Goal: Task Accomplishment & Management: Use online tool/utility

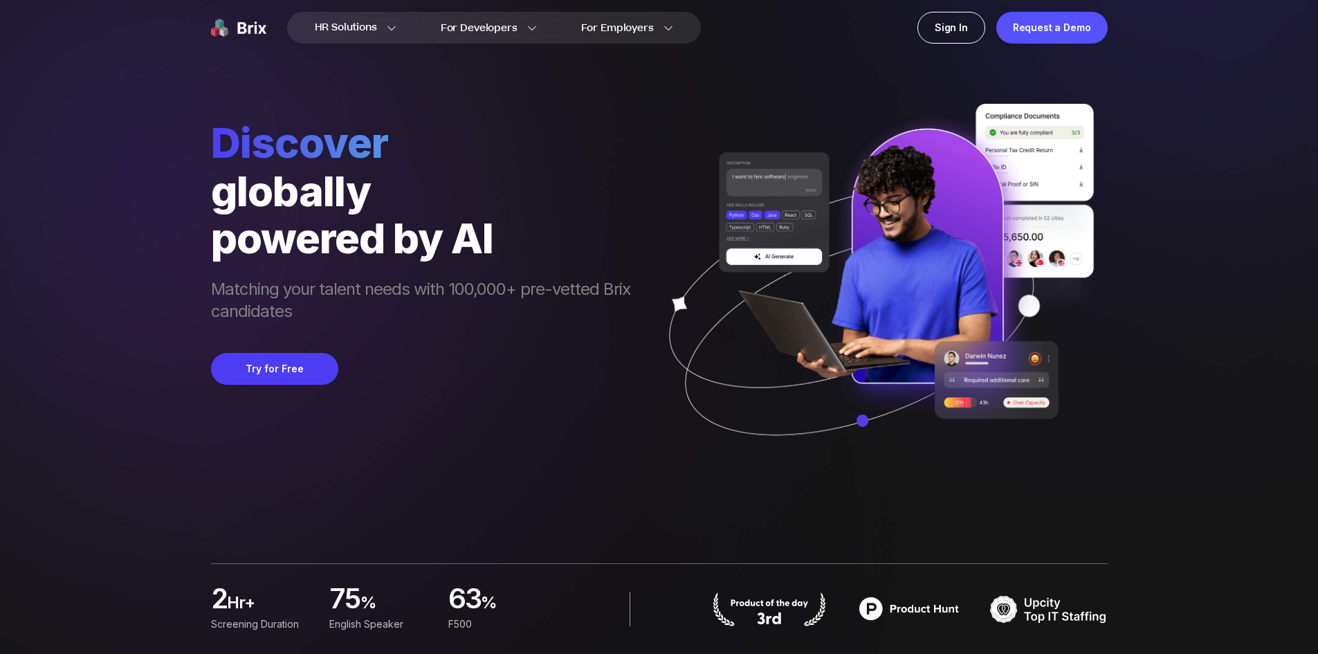
click at [1062, 351] on img at bounding box center [875, 290] width 463 height 372
